Goal: Transaction & Acquisition: Purchase product/service

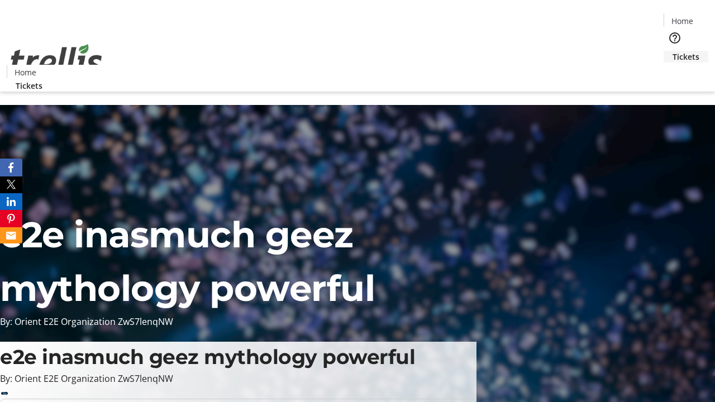
click at [672, 51] on span "Tickets" at bounding box center [685, 57] width 27 height 12
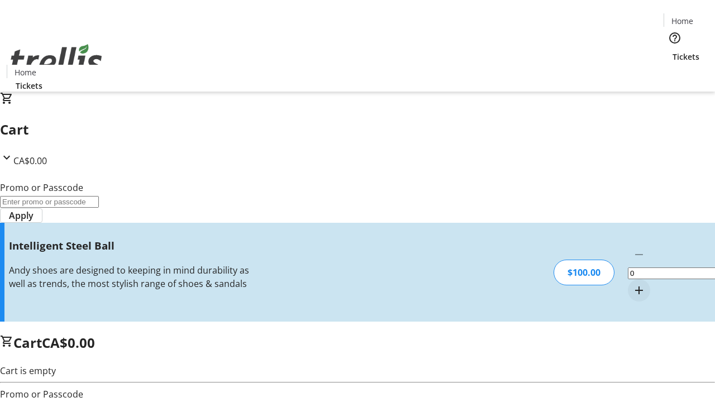
click at [632, 284] on mat-icon "Increment by one" at bounding box center [638, 290] width 13 height 13
type input "1"
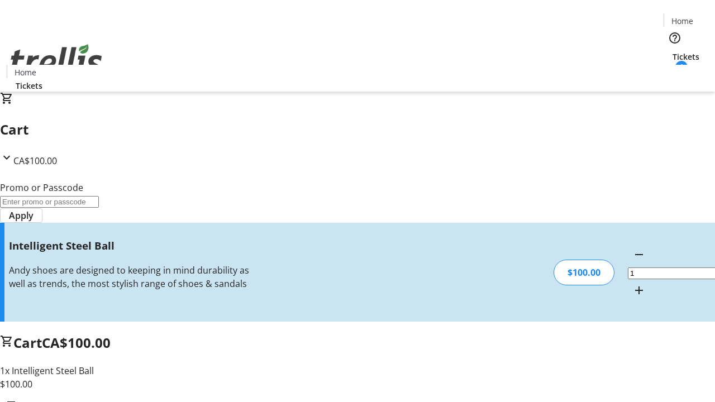
type input "FREE"
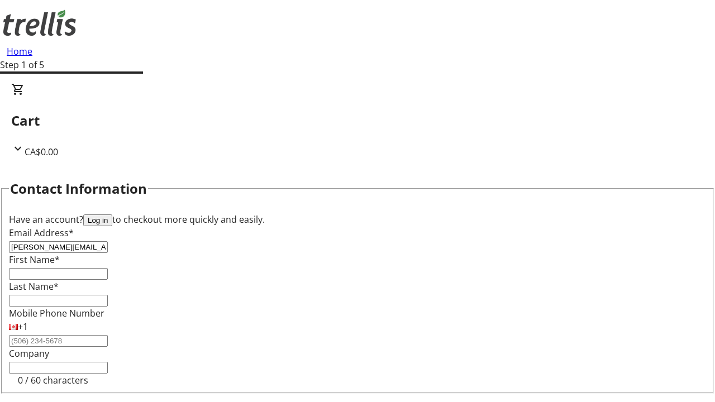
type input "[PERSON_NAME][EMAIL_ADDRESS][DOMAIN_NAME]"
type input "[PERSON_NAME]"
